Goal: Check status: Check status

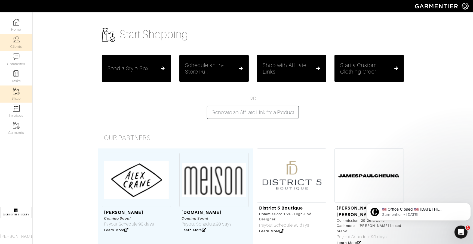
click at [11, 36] on link "Clients" at bounding box center [16, 42] width 32 height 17
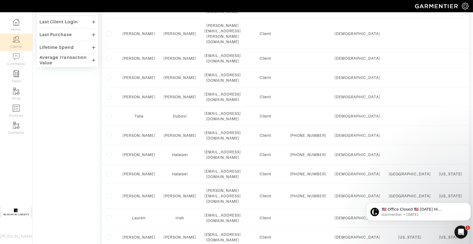
scroll to position [194, 0]
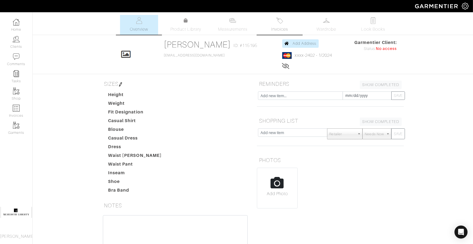
click at [275, 27] on span "Invoices" at bounding box center [279, 29] width 17 height 7
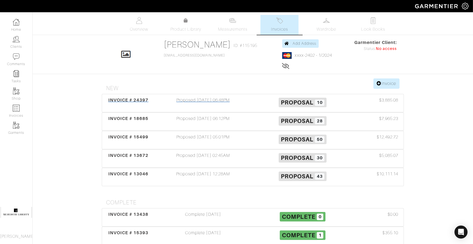
click at [116, 101] on span "INVOICE # 24397" at bounding box center [128, 100] width 40 height 5
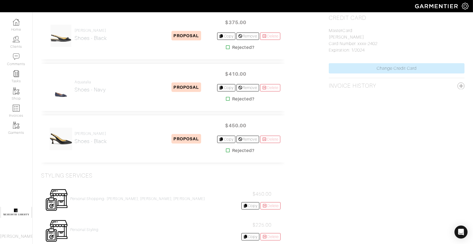
scroll to position [313, 0]
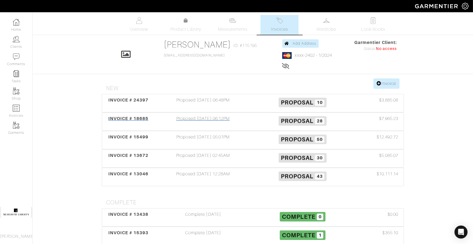
click at [127, 119] on span "INVOICE # 18685" at bounding box center [128, 118] width 40 height 5
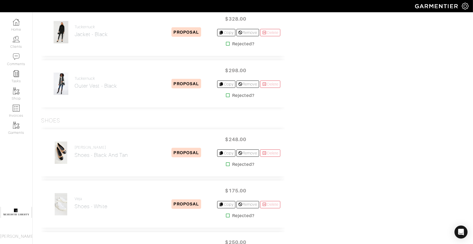
scroll to position [1004, 0]
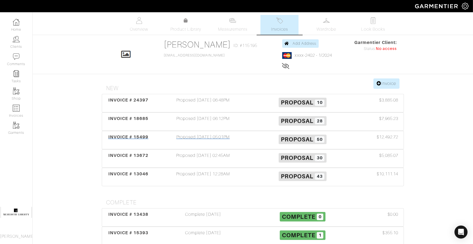
click at [113, 141] on div "INVOICE # 15499" at bounding box center [128, 140] width 50 height 13
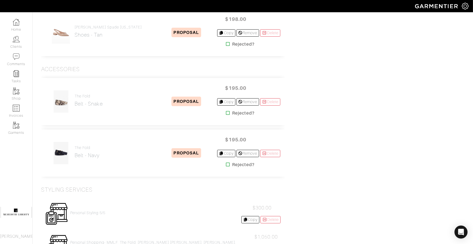
scroll to position [2332, 0]
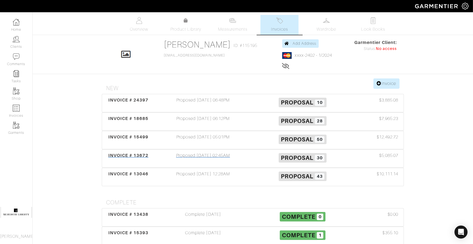
click at [118, 157] on div "INVOICE # 13672" at bounding box center [128, 159] width 50 height 13
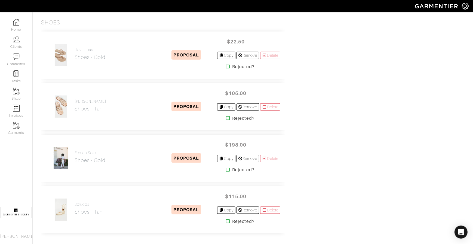
scroll to position [783, 0]
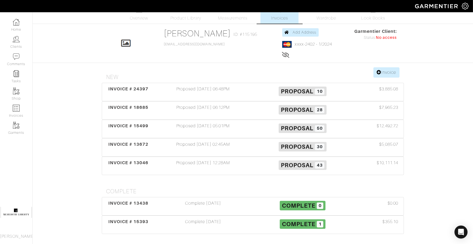
scroll to position [16, 0]
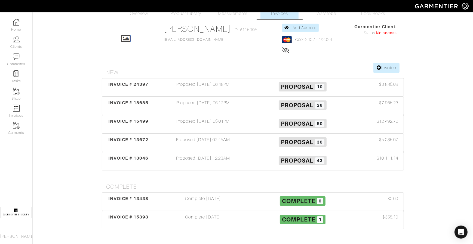
click at [123, 159] on span "INVOICE # 13046" at bounding box center [128, 158] width 40 height 5
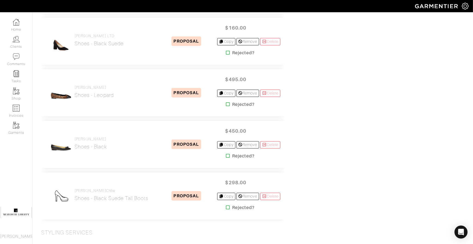
scroll to position [1953, 0]
